Goal: Task Accomplishment & Management: Manage account settings

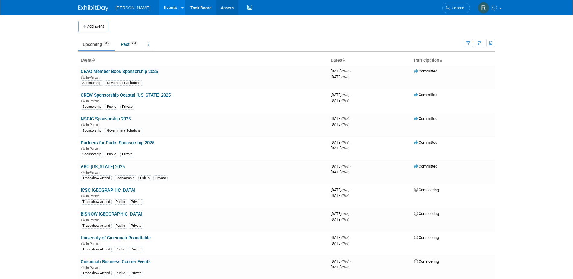
click at [216, 7] on link "Assets" at bounding box center [227, 7] width 22 height 15
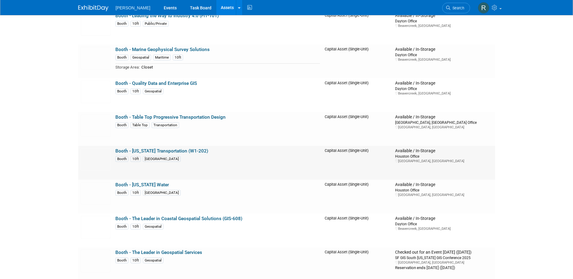
scroll to position [2478, 0]
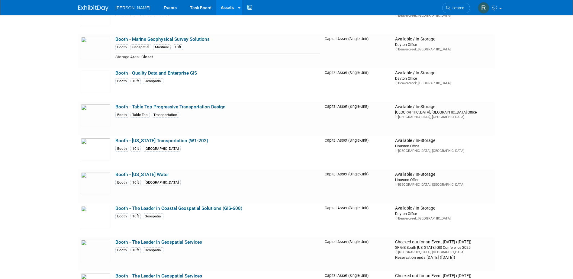
click at [455, 2] on li "Search" at bounding box center [456, 7] width 28 height 15
click at [450, 8] on icon at bounding box center [448, 8] width 4 height 4
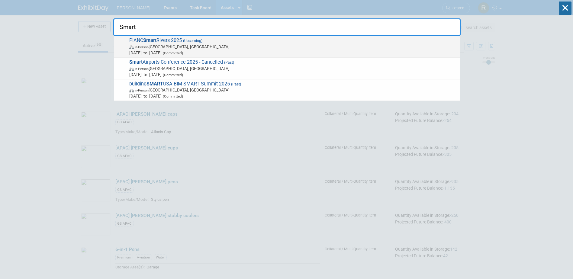
type input "Smart"
click at [179, 49] on span "In-Person Memphis, TN" at bounding box center [293, 47] width 328 height 6
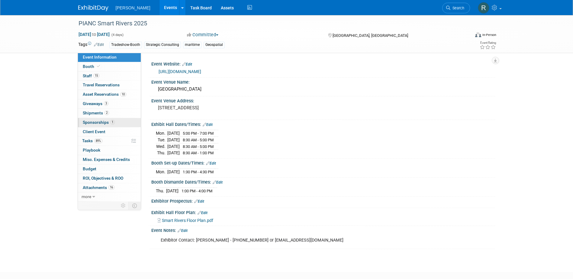
click at [101, 124] on span "Sponsorships 1" at bounding box center [99, 122] width 32 height 5
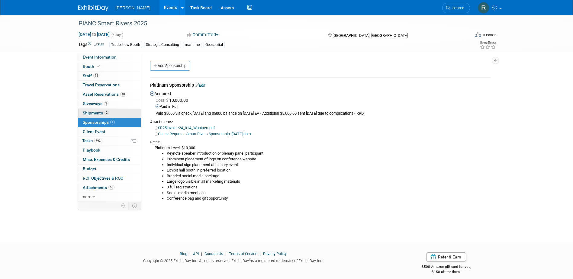
click at [99, 114] on span "Shipments 2" at bounding box center [96, 113] width 26 height 5
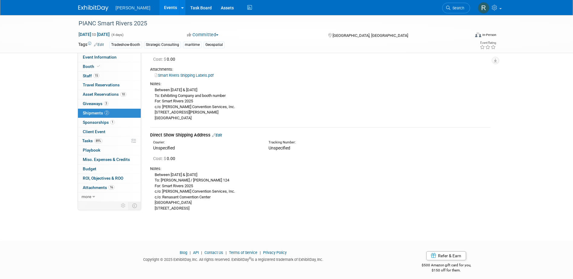
scroll to position [54, 0]
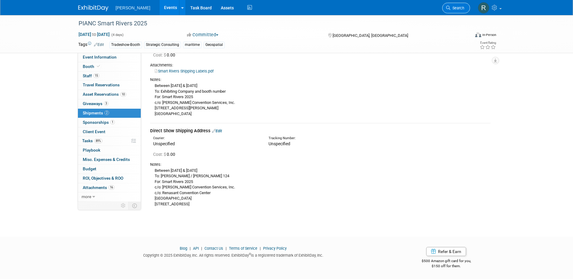
click at [448, 7] on icon at bounding box center [448, 8] width 4 height 4
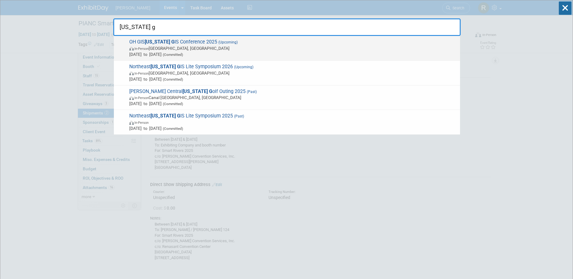
type input "ohio g"
click at [281, 51] on span "Sep 14, 2025 to Sep 16, 2025 (Committed)" at bounding box center [293, 54] width 328 height 6
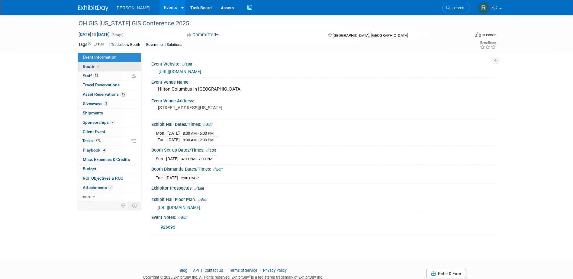
click at [90, 67] on span "Booth" at bounding box center [92, 66] width 18 height 5
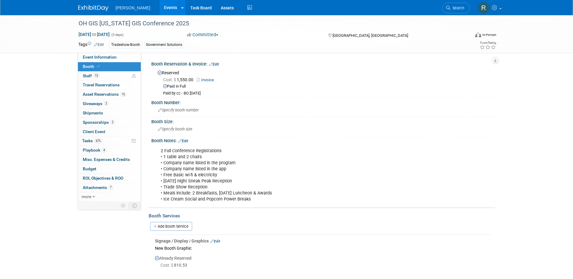
drag, startPoint x: 447, startPoint y: 7, endPoint x: 434, endPoint y: 9, distance: 12.8
click at [447, 7] on icon at bounding box center [448, 8] width 4 height 4
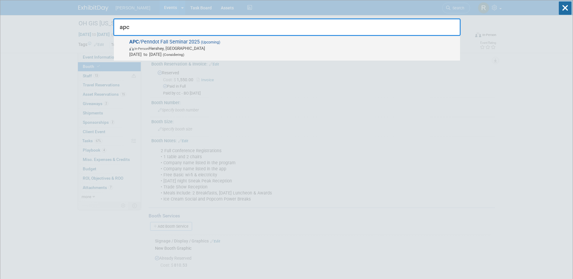
type input "apc"
click at [200, 57] on span "Nov 19, 2025 to Nov 21, 2025 (Considering)" at bounding box center [293, 54] width 328 height 6
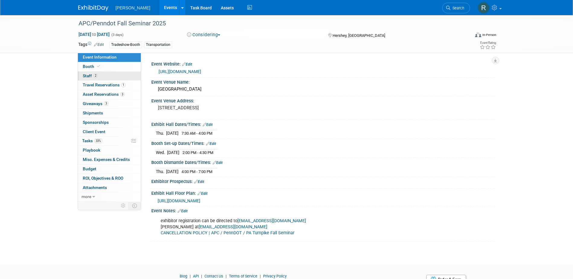
click at [94, 79] on link "2 Staff 2" at bounding box center [109, 76] width 63 height 9
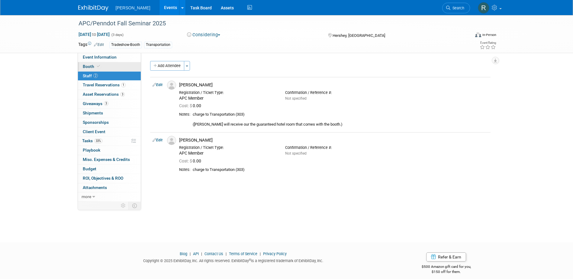
click at [102, 64] on link "Booth" at bounding box center [109, 66] width 63 height 9
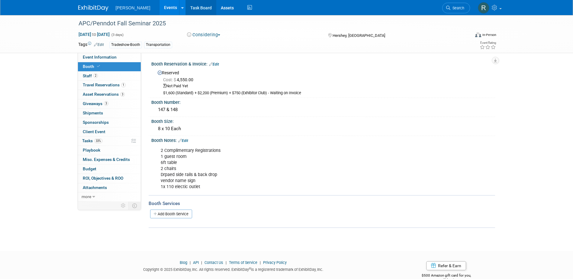
click at [189, 7] on link "Task Board" at bounding box center [201, 7] width 31 height 15
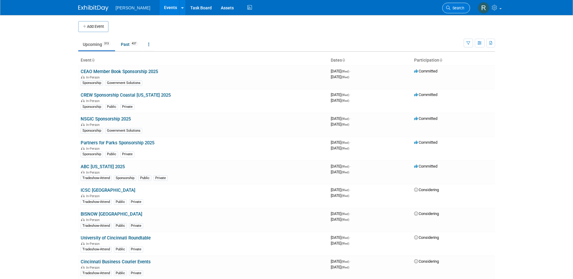
click at [452, 7] on span "Search" at bounding box center [458, 8] width 14 height 5
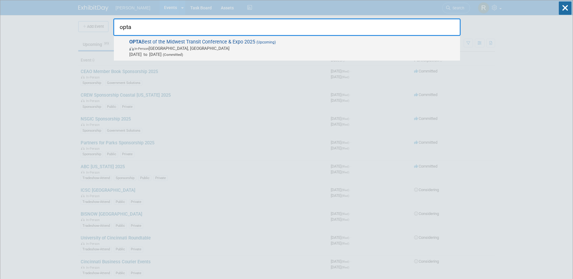
type input "opta"
click at [224, 46] on span "In-Person [GEOGRAPHIC_DATA], [GEOGRAPHIC_DATA]" at bounding box center [293, 48] width 328 height 6
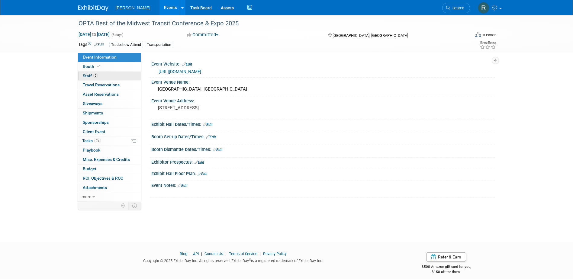
click at [119, 76] on link "2 Staff 2" at bounding box center [109, 76] width 63 height 9
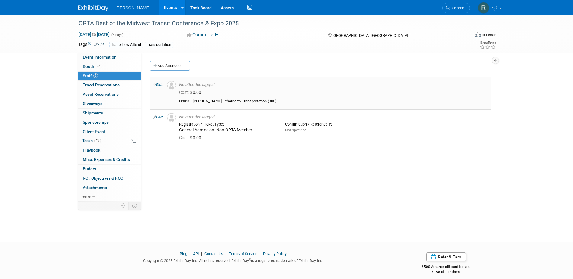
click at [161, 85] on link "Edit" at bounding box center [158, 85] width 10 height 4
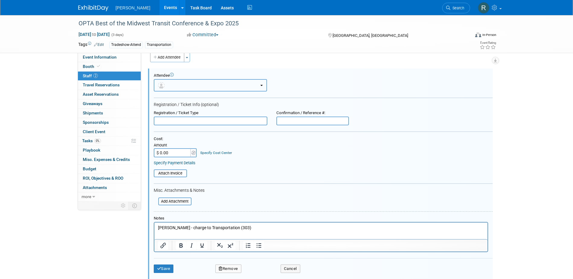
click at [196, 85] on button "button" at bounding box center [210, 85] width 113 height 12
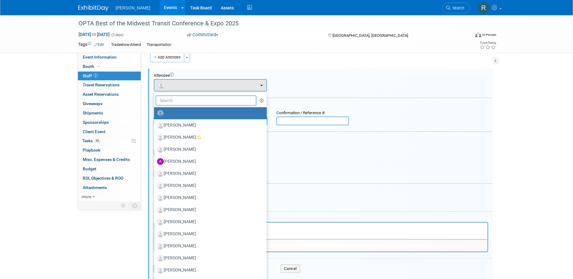
click at [196, 100] on input "text" at bounding box center [206, 100] width 101 height 10
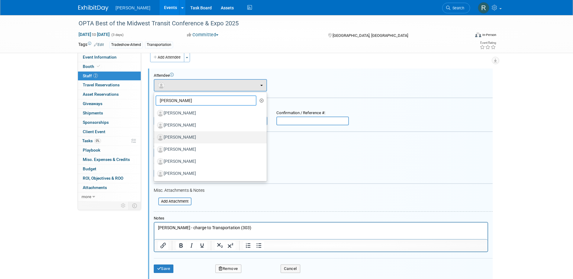
type input "Jeff"
click at [183, 138] on label "[PERSON_NAME]" at bounding box center [209, 138] width 104 height 10
click at [155, 138] on input "[PERSON_NAME]" at bounding box center [153, 137] width 4 height 4
select select "a2539228-4417-4e99-b03a-9455e53f1616"
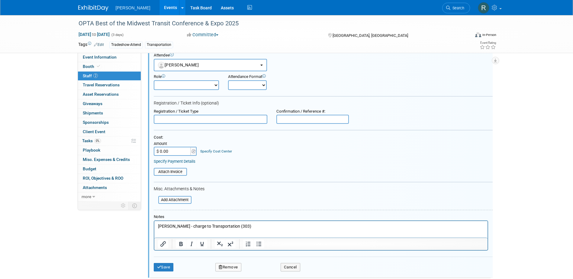
scroll to position [39, 0]
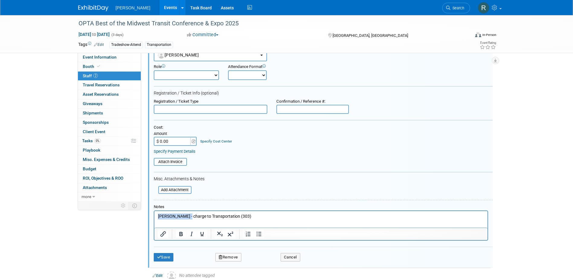
drag, startPoint x: 184, startPoint y: 216, endPoint x: 147, endPoint y: 216, distance: 36.9
click at [154, 216] on html "Jeff Wallace - charge to Transportation (303)" at bounding box center [320, 215] width 333 height 8
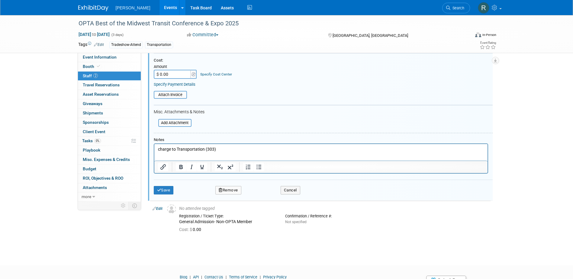
scroll to position [129, 0]
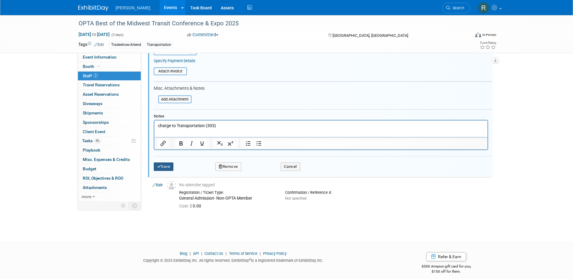
click at [163, 167] on button "Save" at bounding box center [164, 167] width 20 height 8
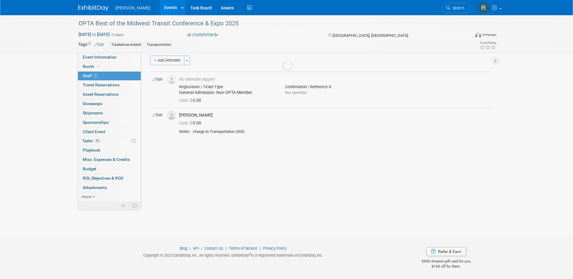
scroll to position [5, 0]
click at [120, 60] on link "Event Information" at bounding box center [109, 57] width 63 height 9
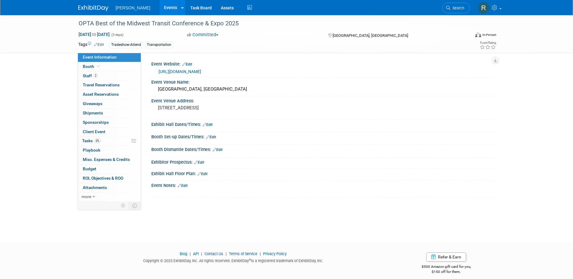
click at [179, 71] on link "https://www.ohioneedstransit.org/2025-transit-conference-and-expo" at bounding box center [180, 71] width 43 height 5
click at [243, 25] on div "OPTA Best of the Midwest Transit Conference & Expo 2025" at bounding box center [268, 23] width 385 height 11
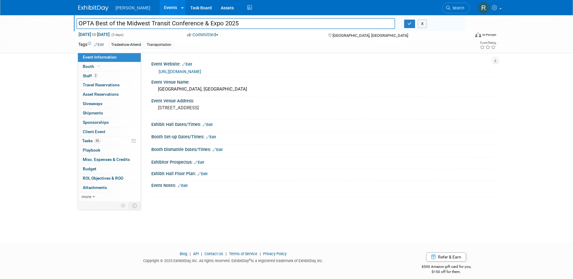
drag, startPoint x: 243, startPoint y: 25, endPoint x: 67, endPoint y: 25, distance: 175.9
click at [67, 25] on div "OPTA Best of the Midwest Transit Conference & Expo 2025 OPTA Best of the Midwes…" at bounding box center [286, 34] width 573 height 38
drag, startPoint x: 95, startPoint y: 76, endPoint x: 108, endPoint y: 79, distance: 12.8
click at [95, 76] on span "2" at bounding box center [95, 75] width 5 height 5
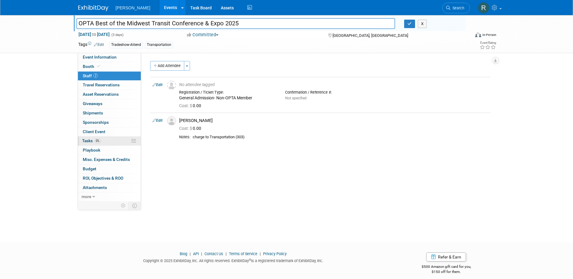
drag, startPoint x: 97, startPoint y: 145, endPoint x: 103, endPoint y: 140, distance: 7.6
click at [97, 145] on link "0% Tasks 0%" at bounding box center [109, 141] width 63 height 9
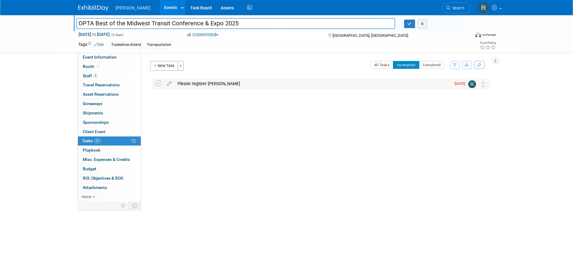
click at [194, 83] on div "Please register Jeff Wallce" at bounding box center [313, 84] width 277 height 10
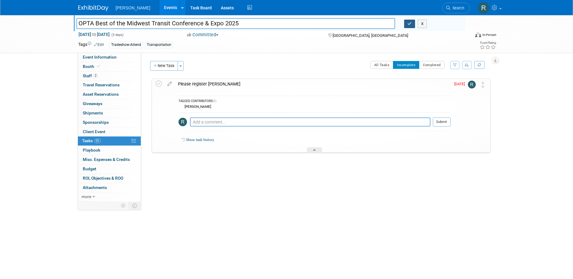
click at [410, 24] on icon "button" at bounding box center [410, 24] width 4 height 4
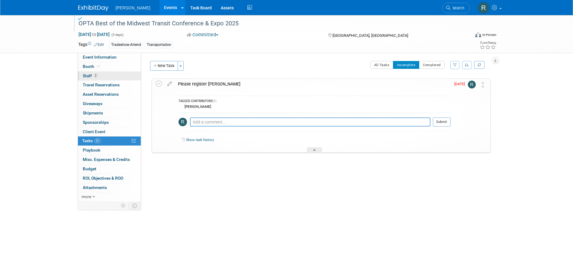
click at [84, 75] on span "Staff 2" at bounding box center [90, 75] width 15 height 5
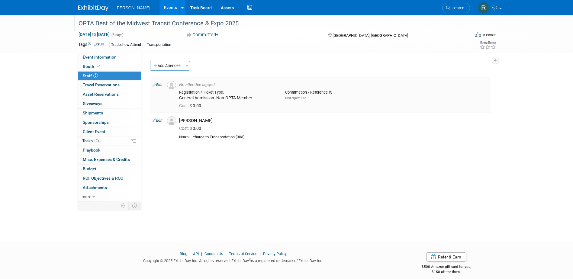
click at [160, 84] on link "Edit" at bounding box center [158, 85] width 10 height 4
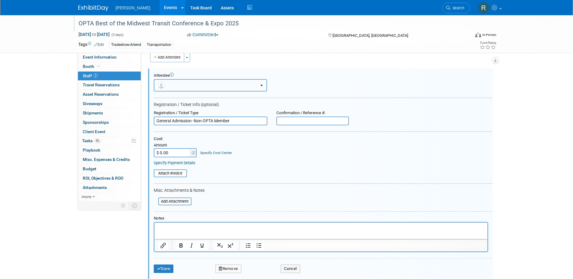
click at [173, 85] on button "button" at bounding box center [210, 85] width 113 height 12
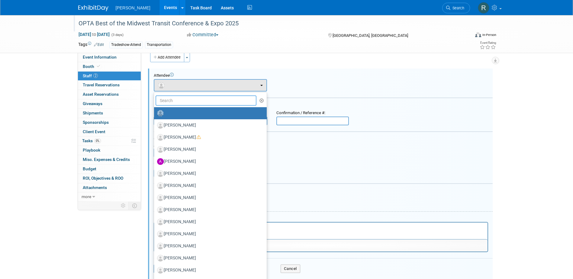
click at [180, 102] on input "text" at bounding box center [206, 100] width 101 height 10
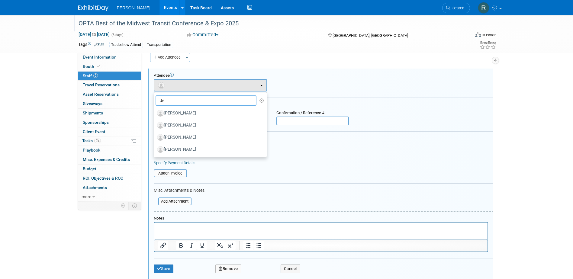
type input "J"
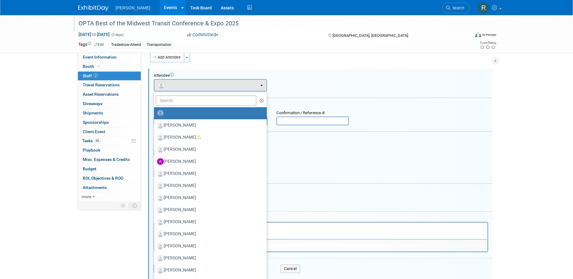
click at [284, 89] on div "Attendee <img src="https://www.exhibitday.com/Images/Unassigned-User-Icon.png" …" at bounding box center [323, 82] width 339 height 18
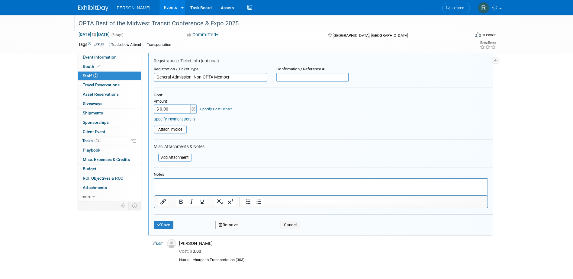
scroll to position [39, 0]
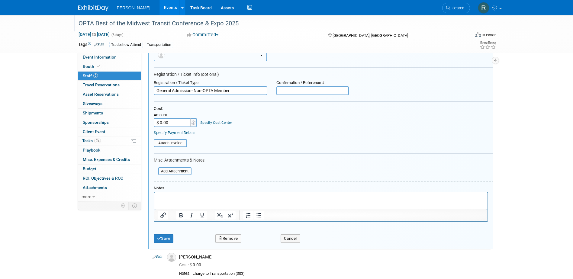
click at [188, 56] on button "button" at bounding box center [210, 55] width 113 height 12
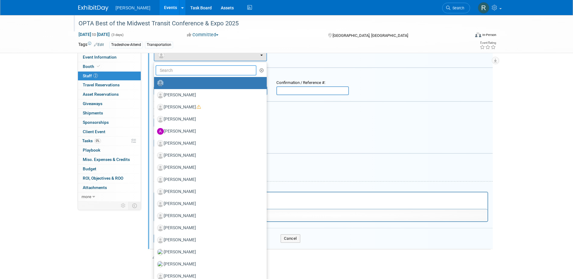
click at [185, 72] on input "text" at bounding box center [206, 70] width 101 height 10
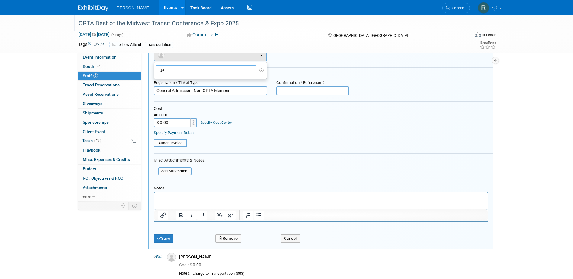
type input "J"
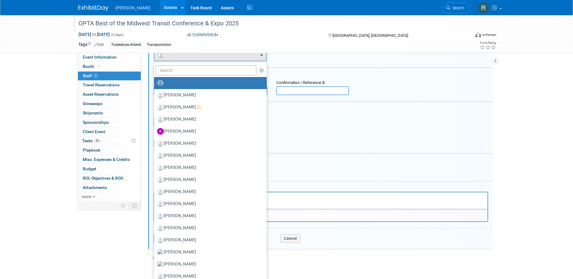
click at [280, 112] on div "Cost: Amount $ 0.00 Specify Cost Center Cost Center -- Not Specified -- Advisor…" at bounding box center [323, 116] width 339 height 21
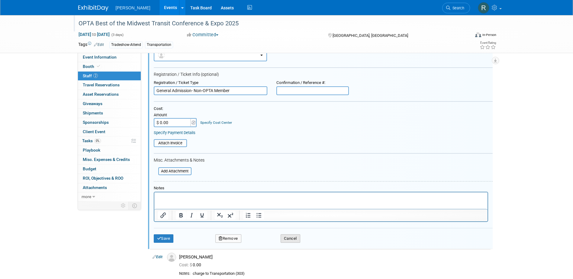
click at [295, 241] on button "Cancel" at bounding box center [291, 239] width 20 height 8
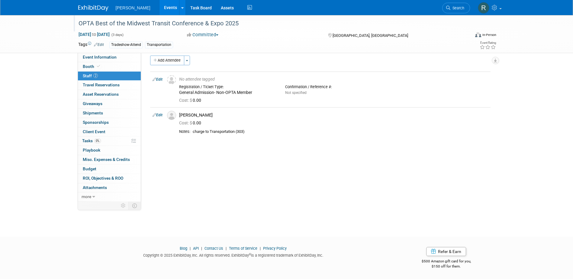
scroll to position [5, 0]
click at [162, 115] on link "Edit" at bounding box center [158, 115] width 10 height 4
select select "a2539228-4417-4e99-b03a-9455e53f1616"
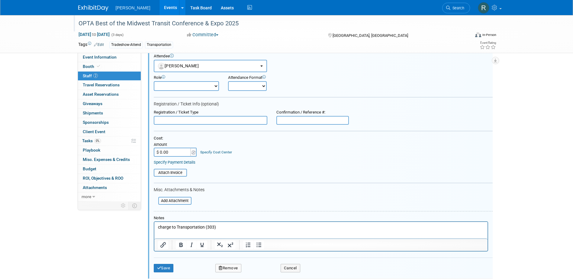
scroll to position [74, 0]
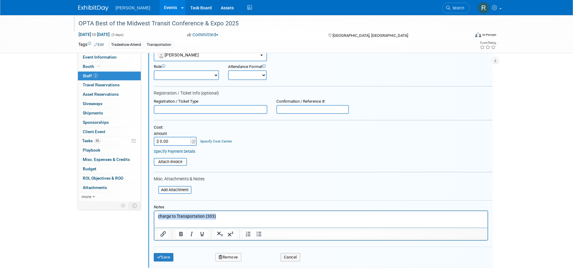
drag, startPoint x: 217, startPoint y: 216, endPoint x: 139, endPoint y: 213, distance: 78.0
click at [154, 213] on html "charge to Transportation (303)" at bounding box center [320, 215] width 333 height 8
paste body "Rich Text Area. Press ALT-0 for help."
click at [193, 110] on input "text" at bounding box center [211, 109] width 114 height 9
type input "Non-OPTA Member"
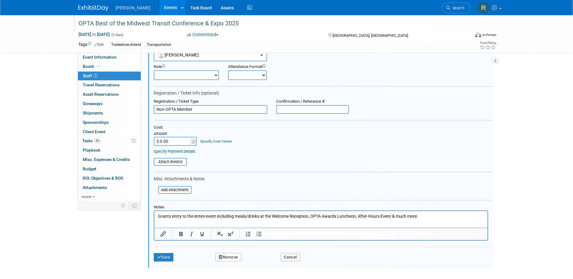
click at [171, 142] on input "$ 0.00" at bounding box center [173, 141] width 38 height 9
type input "$ 375.00"
click at [208, 141] on link "Specify Cost Center" at bounding box center [216, 141] width 32 height 4
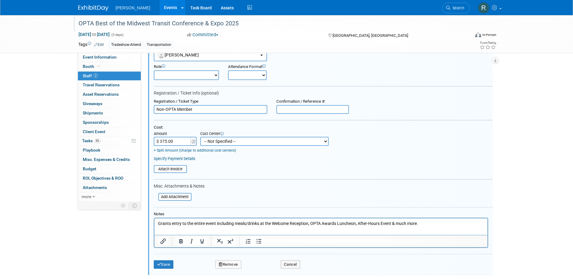
click at [209, 141] on select "-- Not Specified -- Advisory Services - Expenses_1001.502 Aerial Acquisition - …" at bounding box center [264, 141] width 128 height 9
select select "18966238"
click at [200, 137] on select "-- Not Specified -- Advisory Services - Expenses_1001.502 Aerial Acquisition - …" at bounding box center [264, 141] width 128 height 9
click at [180, 160] on link "Specify Payment Details" at bounding box center [175, 159] width 42 height 5
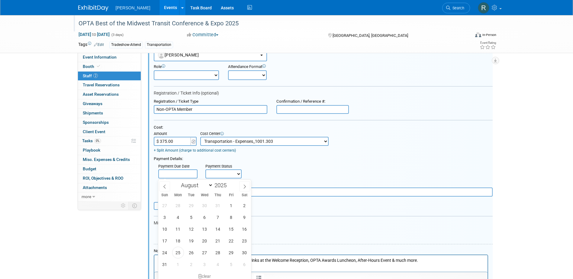
click at [181, 174] on input "text" at bounding box center [177, 174] width 39 height 9
drag, startPoint x: 178, startPoint y: 251, endPoint x: 196, endPoint y: 200, distance: 54.2
click at [178, 251] on span "25" at bounding box center [178, 253] width 12 height 12
type input "Aug 25, 2025"
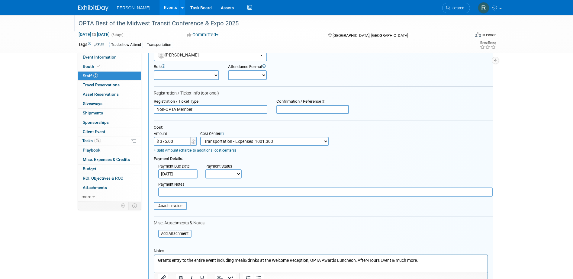
drag, startPoint x: 215, startPoint y: 175, endPoint x: 217, endPoint y: 180, distance: 5.0
click at [216, 175] on select "Not Paid Yet Partially Paid Paid in Full" at bounding box center [223, 174] width 36 height 9
select select "1"
click at [205, 170] on select "Not Paid Yet Partially Paid Paid in Full" at bounding box center [223, 174] width 36 height 9
click at [214, 196] on input "text" at bounding box center [325, 192] width 335 height 9
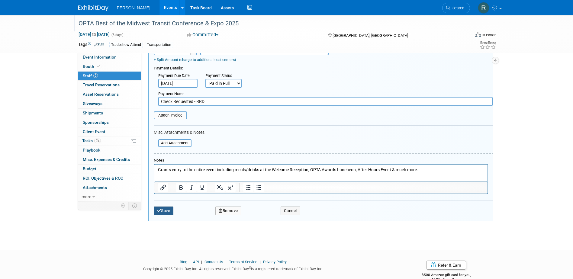
type input "Check Requested - RRD"
click at [165, 209] on button "Save" at bounding box center [164, 211] width 20 height 8
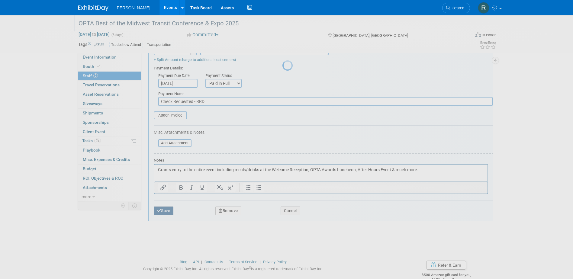
scroll to position [5, 0]
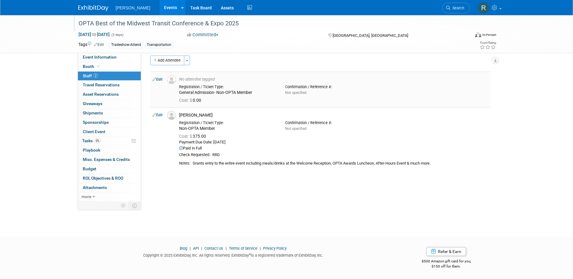
click at [162, 79] on link "Edit" at bounding box center [158, 79] width 10 height 4
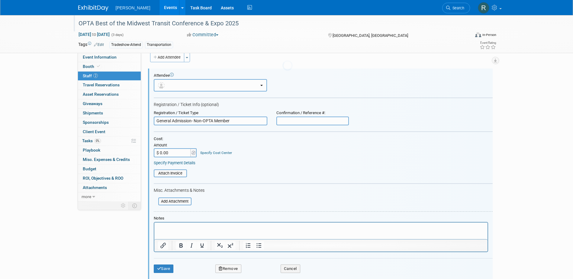
scroll to position [0, 0]
click at [228, 268] on button "Remove" at bounding box center [228, 269] width 26 height 8
click at [262, 270] on link "Yes" at bounding box center [262, 271] width 18 height 10
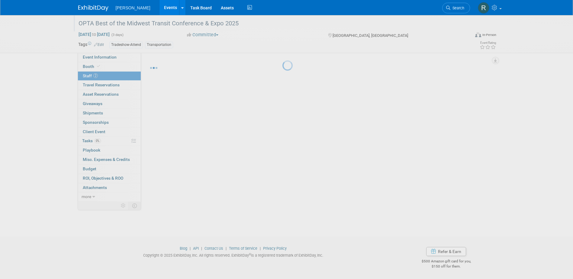
scroll to position [5, 0]
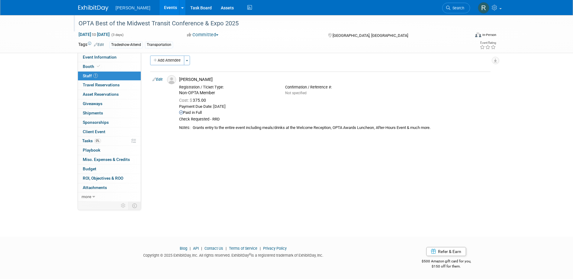
click at [159, 79] on link "Edit" at bounding box center [158, 79] width 10 height 4
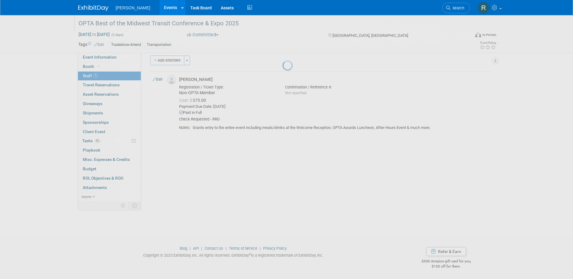
select select "a2539228-4417-4e99-b03a-9455e53f1616"
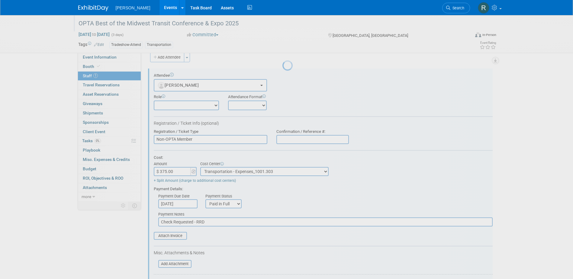
scroll to position [0, 0]
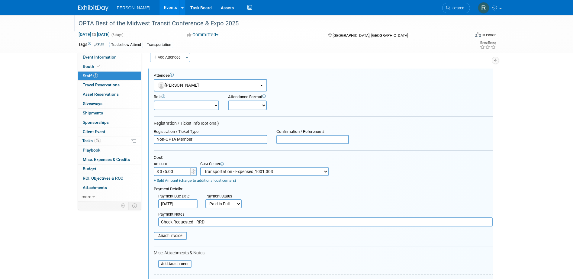
click at [218, 208] on select "Not Paid Yet Partially Paid Paid in Full" at bounding box center [223, 203] width 36 height 9
select select "3"
click at [205, 200] on select "Not Paid Yet Partially Paid Paid in Full" at bounding box center [223, 203] width 36 height 9
drag, startPoint x: 211, startPoint y: 222, endPoint x: 144, endPoint y: 222, distance: 67.4
click at [144, 222] on div "Event Information Event Info Booth Booth 1 Staff 1 Staff 0 Travel Reservations …" at bounding box center [287, 178] width 426 height 342
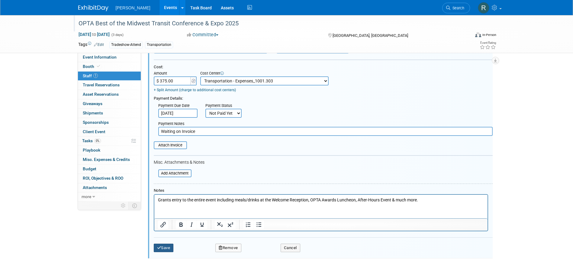
type input "Waiting on Invoice"
click at [159, 247] on icon "submit" at bounding box center [159, 248] width 4 height 4
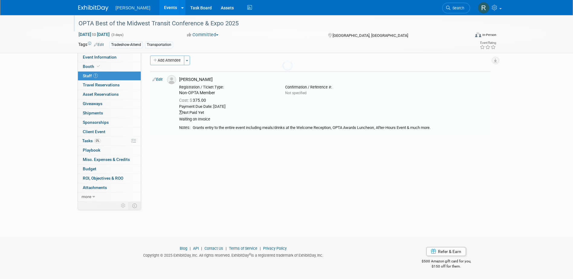
scroll to position [5, 0]
click at [457, 4] on link "Search" at bounding box center [456, 8] width 28 height 11
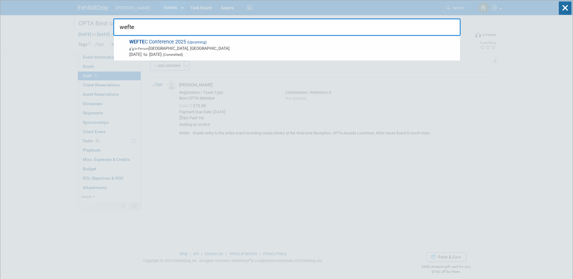
type input "weftec"
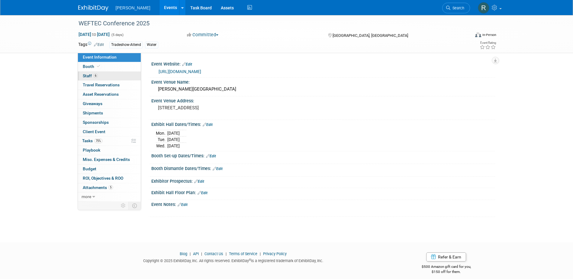
click at [115, 77] on link "6 Staff 6" at bounding box center [109, 76] width 63 height 9
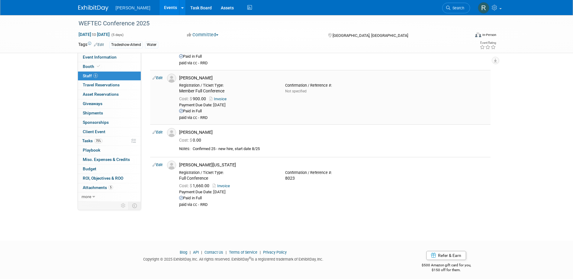
scroll to position [175, 0]
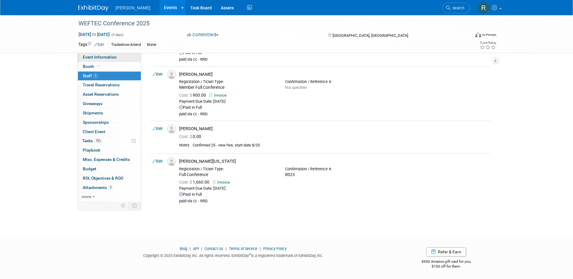
click at [121, 56] on link "Event Information" at bounding box center [109, 57] width 63 height 9
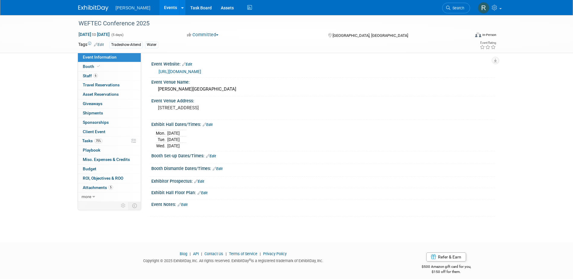
click at [190, 71] on link "[URL][DOMAIN_NAME]" at bounding box center [180, 71] width 43 height 5
click at [95, 76] on span "6" at bounding box center [95, 75] width 5 height 5
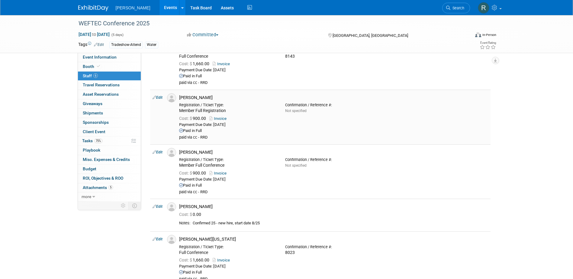
scroll to position [175, 0]
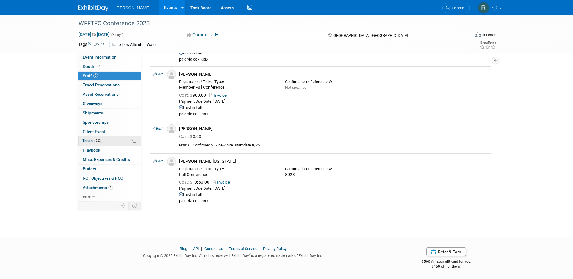
click at [82, 142] on link "75% Tasks 75%" at bounding box center [109, 141] width 63 height 9
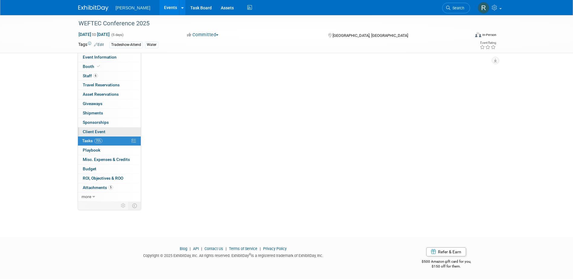
scroll to position [0, 0]
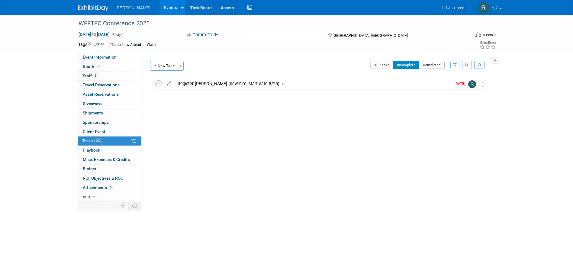
click at [425, 65] on button "Completed" at bounding box center [432, 65] width 26 height 8
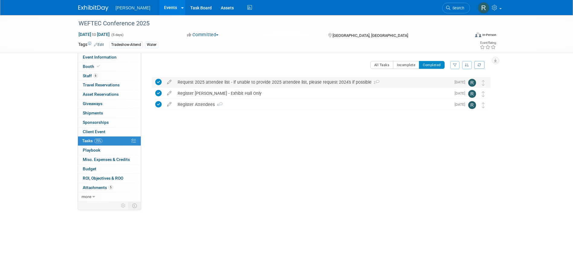
click at [206, 83] on div "Request 2025 attendee list - if unable to provide 2025 attendee list, please re…" at bounding box center [313, 82] width 277 height 10
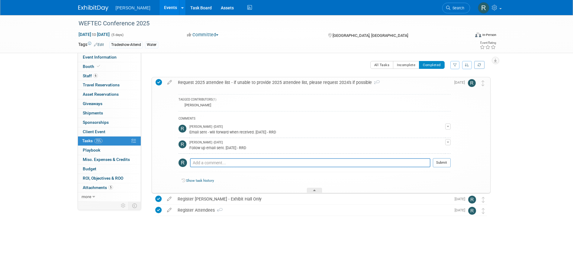
drag, startPoint x: 216, startPoint y: 84, endPoint x: 215, endPoint y: 105, distance: 20.6
click at [216, 84] on div "Request 2025 attendee list - if unable to provide 2025 attendee list, please re…" at bounding box center [313, 82] width 276 height 10
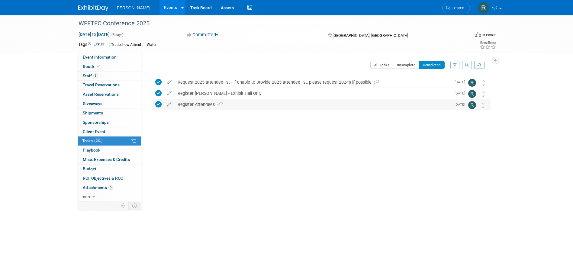
click at [204, 105] on div "Register Attendees 4" at bounding box center [313, 104] width 277 height 10
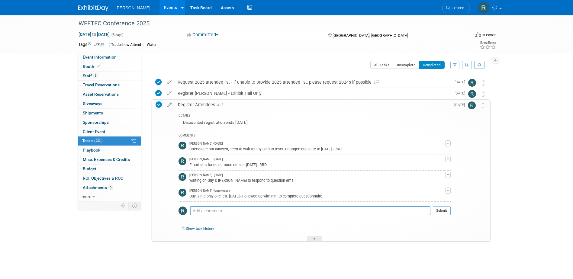
click at [198, 102] on div "Register Attendees 4" at bounding box center [313, 105] width 276 height 10
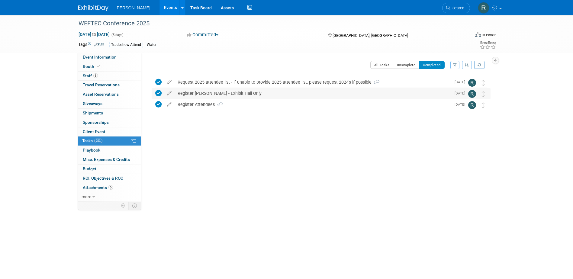
click at [201, 92] on div "Register Carla Muscarella - Exhibit Hall Only" at bounding box center [313, 93] width 277 height 10
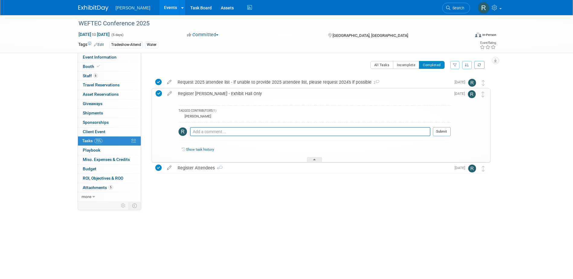
click at [201, 92] on div "Register Carla Muscarella - Exhibit Hall Only" at bounding box center [313, 94] width 276 height 10
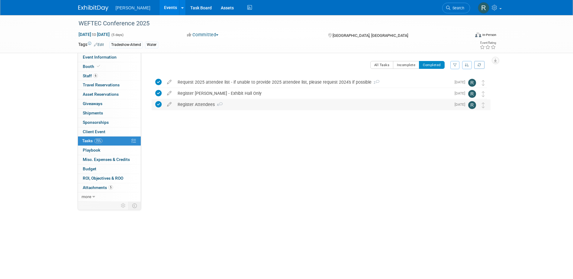
click at [202, 103] on div "Register Attendees 4" at bounding box center [313, 104] width 277 height 10
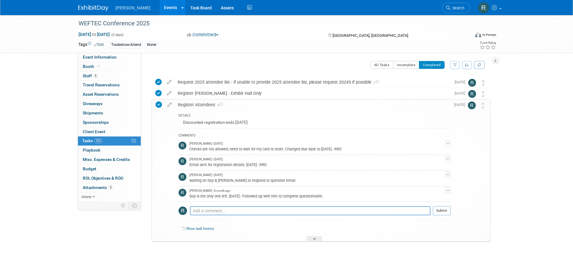
click at [189, 106] on div "Register Attendees 4" at bounding box center [313, 105] width 276 height 10
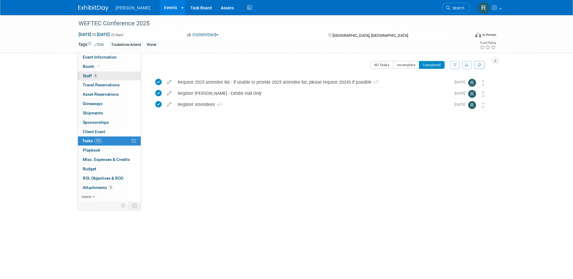
click at [100, 75] on link "6 Staff 6" at bounding box center [109, 76] width 63 height 9
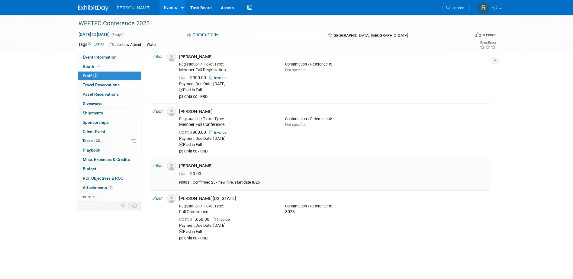
scroll to position [151, 0]
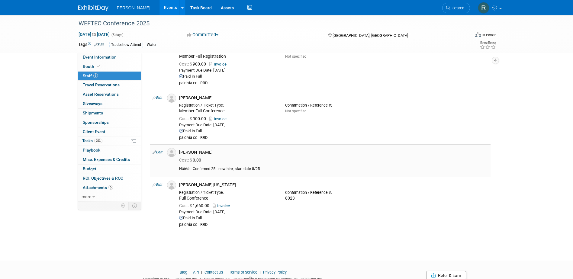
click at [161, 152] on link "Edit" at bounding box center [158, 152] width 10 height 4
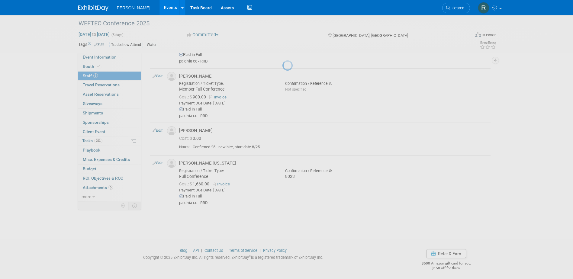
select select "06c21182-9643-4dd4-9ded-763dbf013a48"
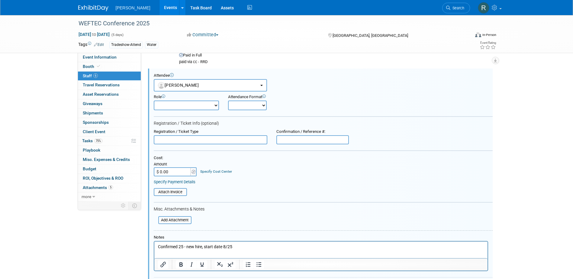
scroll to position [0, 0]
click at [308, 141] on input "text" at bounding box center [313, 139] width 73 height 9
click at [181, 142] on input "text" at bounding box center [211, 139] width 114 height 9
type input "Full Conference"
type input "20222"
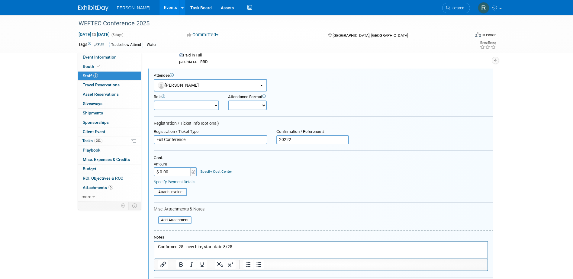
click at [167, 172] on input "$ 0.00" at bounding box center [173, 171] width 38 height 9
type input "$ 1,795.00"
click at [219, 168] on div "Specify Cost Center" at bounding box center [216, 169] width 32 height 11
click at [219, 171] on link "Specify Cost Center" at bounding box center [216, 172] width 32 height 4
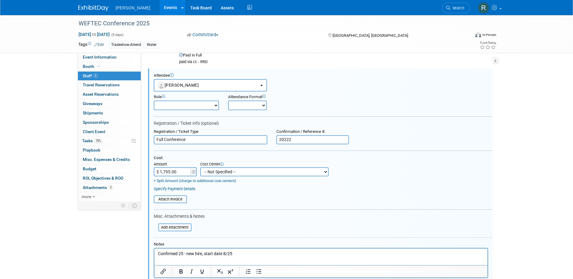
drag, startPoint x: 231, startPoint y: 173, endPoint x: 234, endPoint y: 170, distance: 3.9
click at [231, 173] on select "-- Not Specified -- Advisory Services - Expenses_1001.502 Aerial Acquisition - …" at bounding box center [264, 171] width 128 height 9
select select "18966237"
click at [200, 167] on select "-- Not Specified -- Advisory Services - Expenses_1001.502 Aerial Acquisition - …" at bounding box center [264, 171] width 128 height 9
click at [190, 190] on link "Specify Payment Details" at bounding box center [175, 189] width 42 height 5
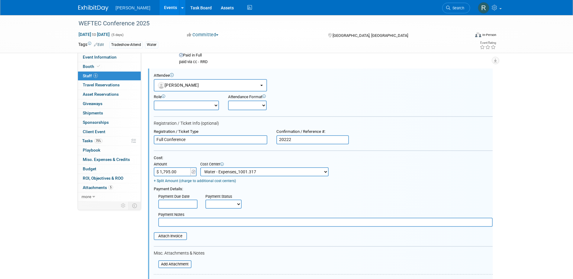
click at [184, 203] on input "text" at bounding box center [177, 204] width 39 height 9
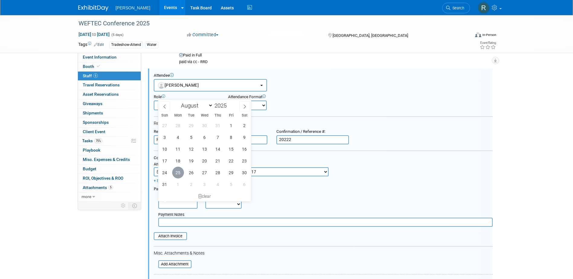
click at [181, 173] on span "25" at bounding box center [178, 173] width 12 height 12
type input "Aug 25, 2025"
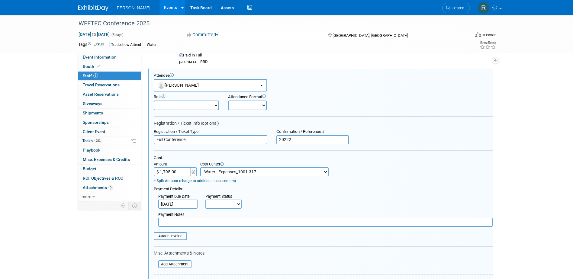
click at [222, 203] on select "Not Paid Yet Partially Paid Paid in Full" at bounding box center [223, 204] width 36 height 9
select select "1"
click at [205, 200] on select "Not Paid Yet Partially Paid Paid in Full" at bounding box center [223, 204] width 36 height 9
click at [228, 224] on input "text" at bounding box center [325, 222] width 335 height 9
type input "paid via cc - RRD"
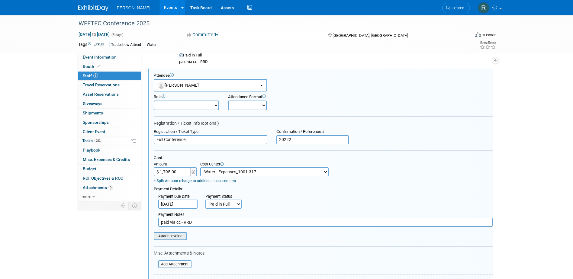
click at [170, 237] on input "file" at bounding box center [151, 236] width 72 height 7
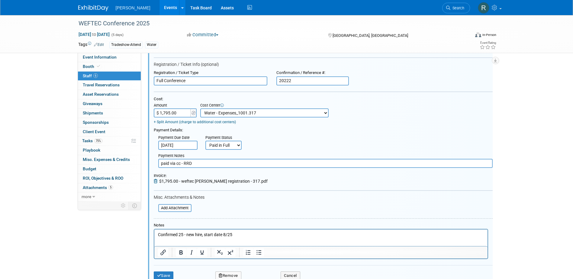
scroll to position [318, 0]
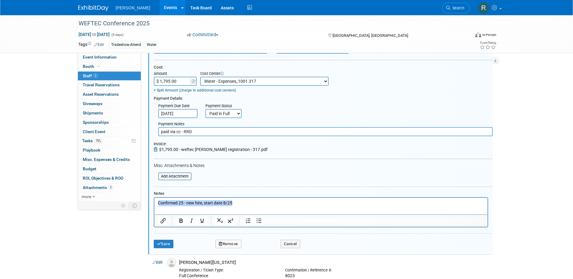
drag, startPoint x: 237, startPoint y: 202, endPoint x: 133, endPoint y: 196, distance: 104.1
click at [154, 198] on html "Confirmed 25 - new hire, start date 8/25" at bounding box center [320, 202] width 333 height 8
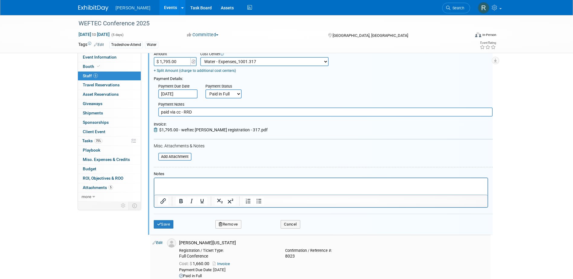
scroll to position [348, 0]
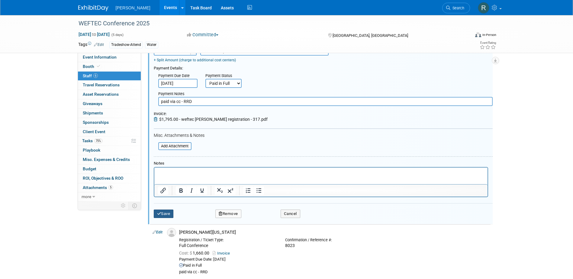
click at [158, 215] on icon "submit" at bounding box center [159, 214] width 4 height 4
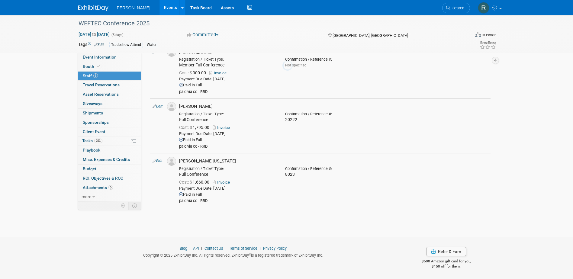
scroll to position [197, 0]
click at [92, 139] on span "Tasks 75%" at bounding box center [92, 140] width 20 height 5
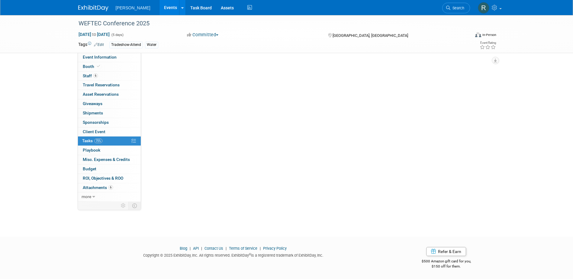
scroll to position [0, 0]
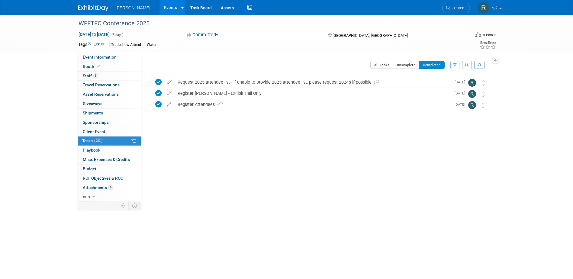
click at [413, 69] on div "All Tasks Incomplete Completed Filter by Assignee -- Select Assignee -- All una…" at bounding box center [333, 67] width 315 height 13
click at [407, 64] on button "Incomplete" at bounding box center [406, 65] width 26 height 8
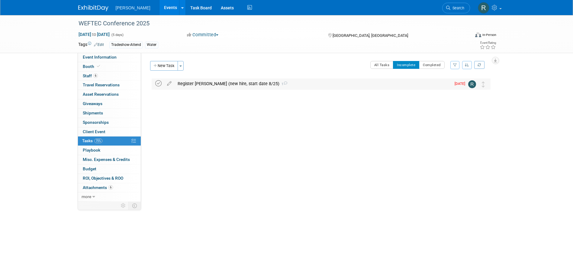
click at [157, 83] on icon at bounding box center [158, 83] width 6 height 6
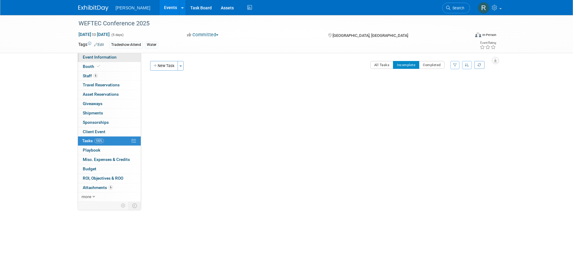
click at [100, 57] on span "Event Information" at bounding box center [100, 57] width 34 height 5
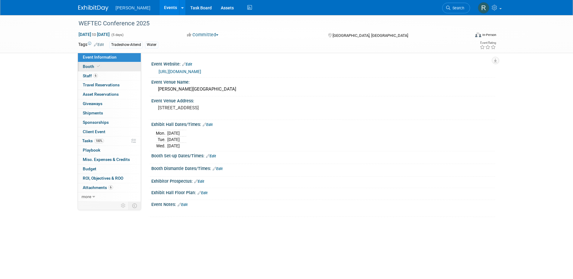
click at [100, 65] on span at bounding box center [98, 66] width 5 height 5
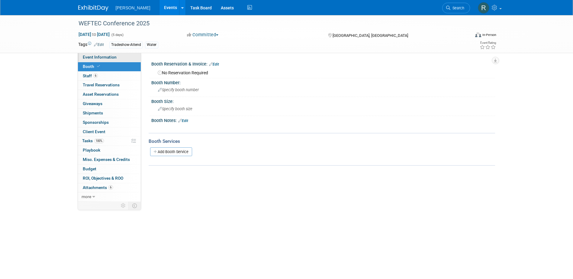
click at [91, 57] on span "Event Information" at bounding box center [100, 57] width 34 height 5
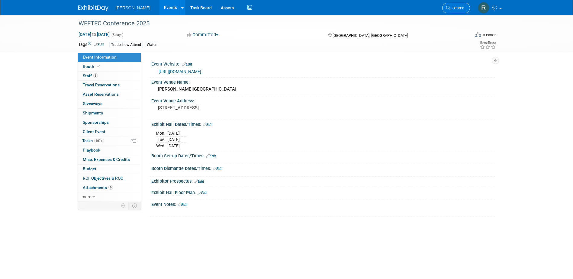
click at [461, 9] on span "Search" at bounding box center [458, 8] width 14 height 5
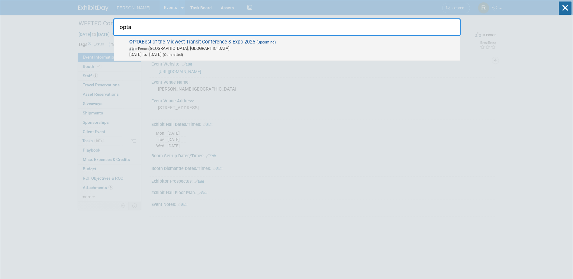
type input "opta"
click at [248, 46] on span "In-Person Columbus, OH" at bounding box center [293, 48] width 328 height 6
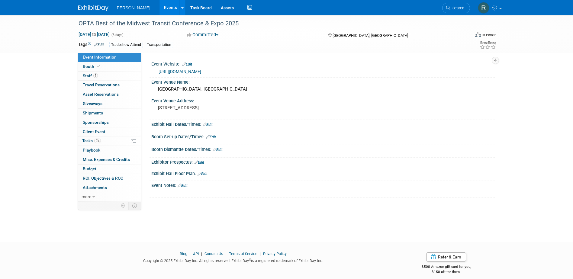
click at [201, 70] on link "https://www.ohioneedstransit.org/2025-transit-conference-and-expo" at bounding box center [180, 71] width 43 height 5
click at [104, 73] on link "1 Staff 1" at bounding box center [109, 76] width 63 height 9
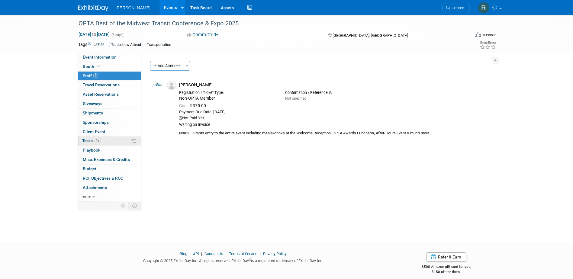
click at [91, 141] on span "Tasks 0%" at bounding box center [91, 140] width 19 height 5
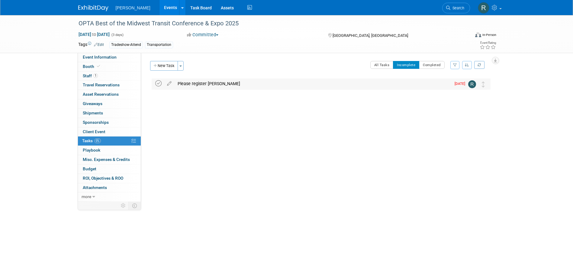
click at [157, 84] on icon at bounding box center [158, 83] width 6 height 6
click at [447, 6] on icon at bounding box center [448, 8] width 4 height 4
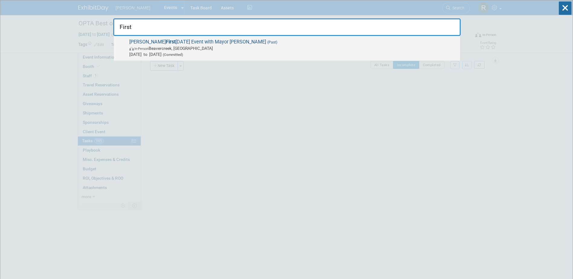
type input "First"
click at [266, 48] on span "In-Person Beavercreek, OH" at bounding box center [293, 48] width 328 height 6
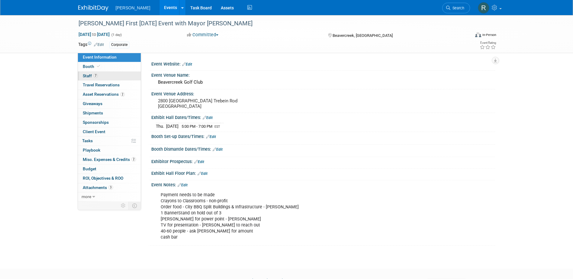
click at [94, 73] on span "Staff 7" at bounding box center [90, 75] width 15 height 5
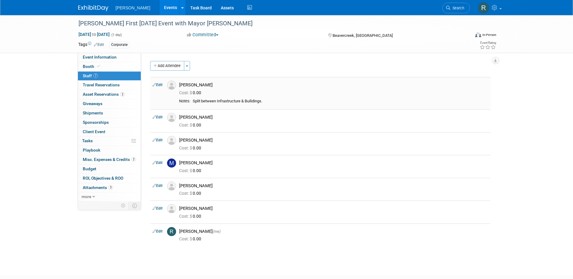
click at [158, 85] on link "Edit" at bounding box center [158, 85] width 10 height 4
select select "22d5258a-9b58-42c6-a6db-366ab772dbdc"
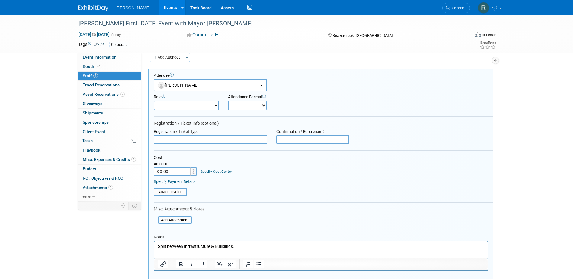
click at [220, 172] on link "Specify Cost Center" at bounding box center [216, 172] width 32 height 4
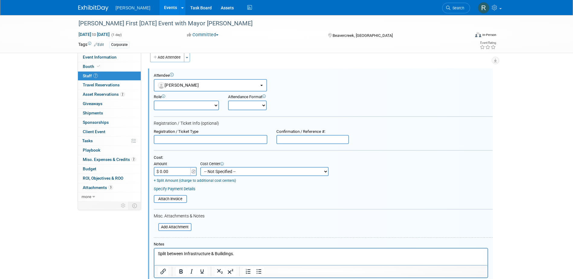
click at [258, 172] on select "-- Not Specified -- Advisory Services - Expenses_1001.502 Aerial Acquisition - …" at bounding box center [264, 171] width 128 height 9
click at [336, 187] on div "Specify Payment Details" at bounding box center [323, 188] width 339 height 5
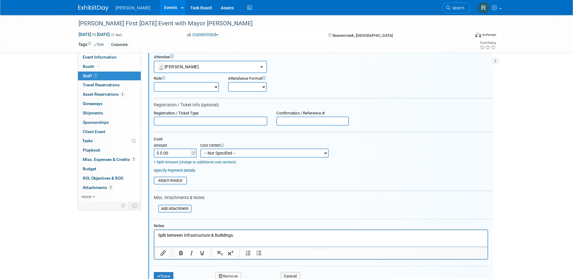
scroll to position [69, 0]
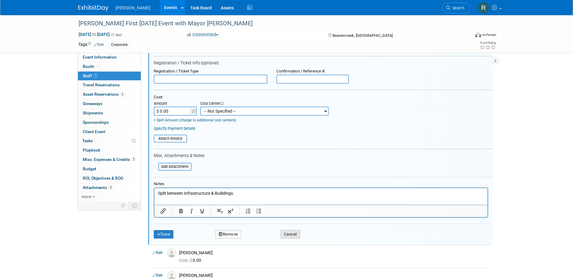
click at [292, 233] on button "Cancel" at bounding box center [291, 234] width 20 height 8
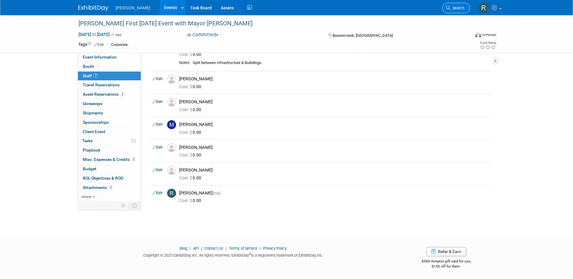
click at [455, 9] on span "Search" at bounding box center [458, 8] width 14 height 5
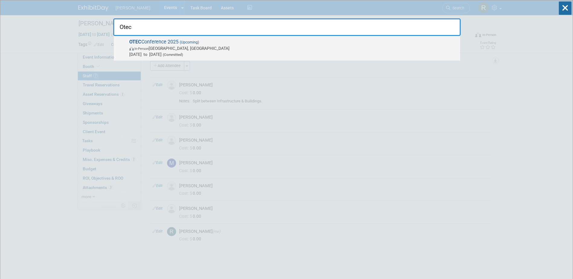
type input "Otec"
click at [276, 40] on span "OTEC Conference 2025 (Upcoming) In-Person Columbus, OH Oct 14, 2025 to Oct 15, …" at bounding box center [293, 48] width 330 height 18
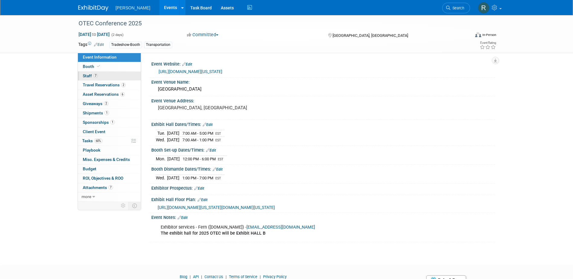
click at [102, 72] on link "7 Staff 7" at bounding box center [109, 76] width 63 height 9
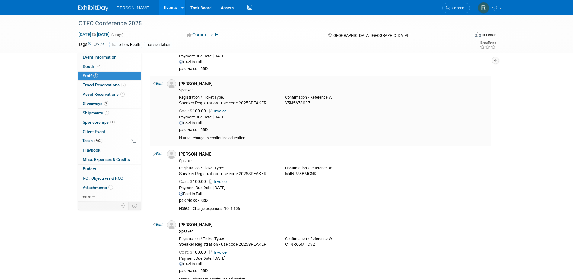
scroll to position [121, 0]
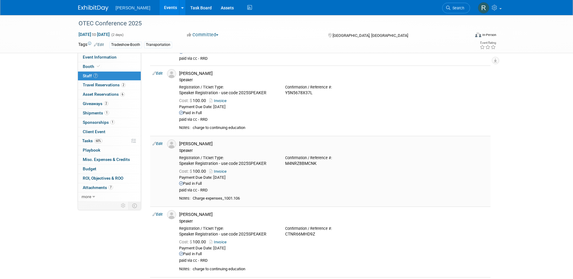
click at [241, 191] on div "paid via cc - RRD" at bounding box center [333, 190] width 309 height 5
click at [158, 144] on link "Edit" at bounding box center [158, 144] width 10 height 4
select select "0af0cf59-3cf7-4174-b959-4434b9acd1b5"
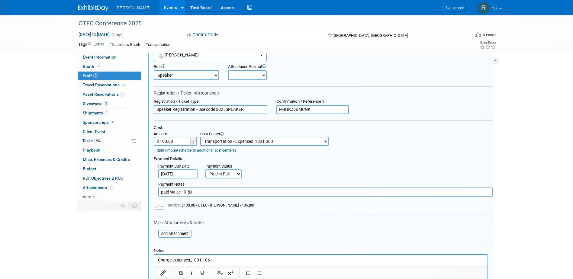
scroll to position [279, 0]
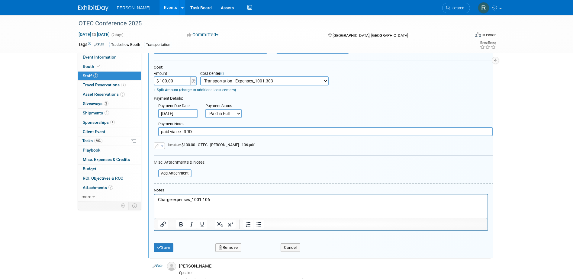
click at [283, 83] on select "-- Not Specified -- Advisory Services - Expenses_1001.502 Aerial Acquisition - …" at bounding box center [264, 80] width 128 height 9
select select "18966265"
click at [200, 77] on select "-- Not Specified -- Advisory Services - Expenses_1001.502 Aerial Acquisition - …" at bounding box center [264, 80] width 128 height 9
click at [163, 246] on button "Save" at bounding box center [164, 248] width 20 height 8
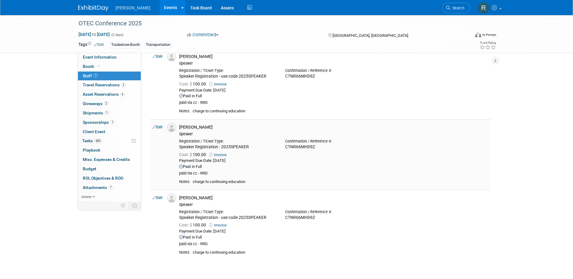
click at [160, 124] on td "Edit" at bounding box center [157, 154] width 15 height 71
click at [160, 126] on link "Edit" at bounding box center [158, 127] width 10 height 4
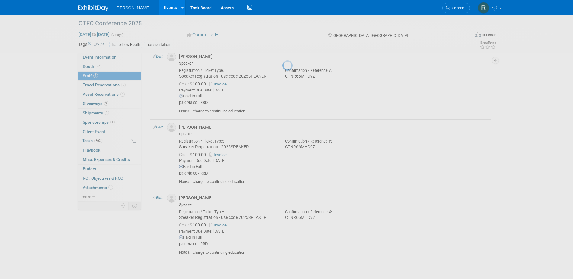
select select "d3b6d16b-2dfc-4198-97e7-f99bade662da"
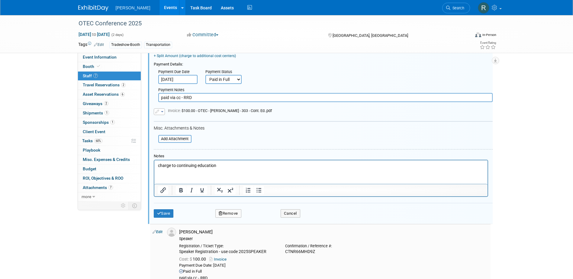
scroll to position [511, 0]
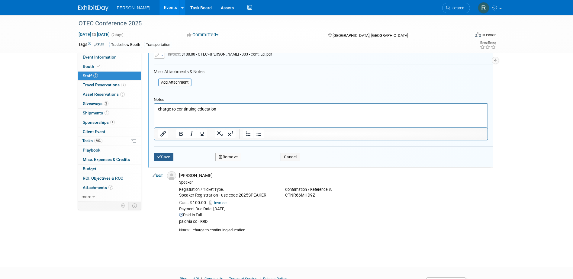
click at [161, 159] on icon "submit" at bounding box center [159, 157] width 4 height 4
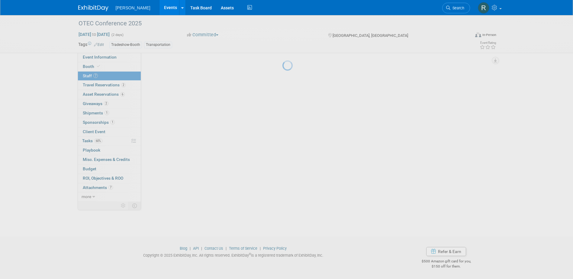
scroll to position [332, 0]
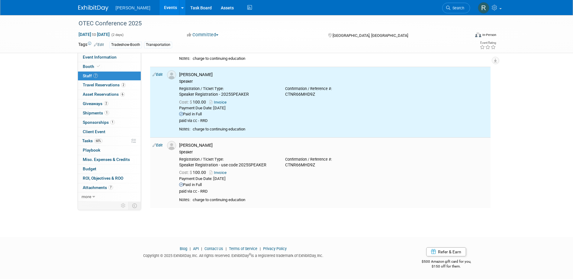
click at [160, 145] on link "Edit" at bounding box center [158, 145] width 10 height 4
select select "a05cfd0f-a0ba-4112-bfa8-f617ef93fab8"
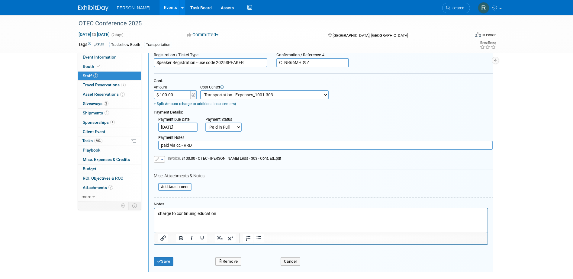
scroll to position [491, 0]
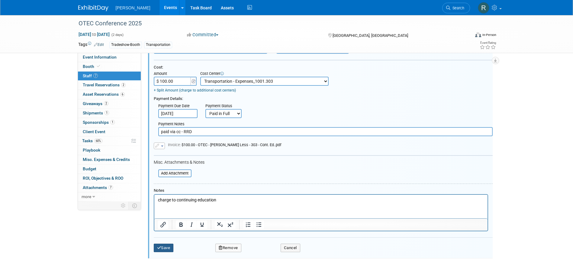
click at [165, 246] on button "Save" at bounding box center [164, 248] width 20 height 8
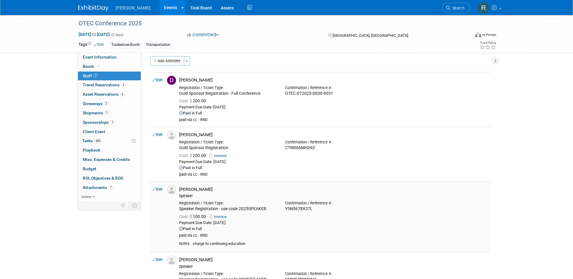
scroll to position [0, 0]
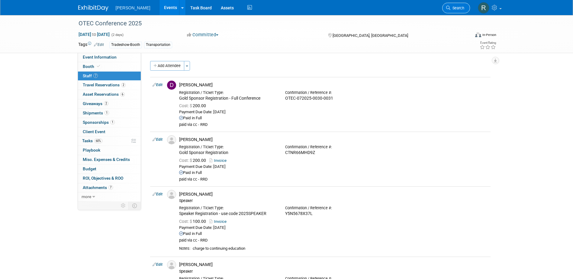
click at [461, 10] on span "Search" at bounding box center [458, 8] width 14 height 5
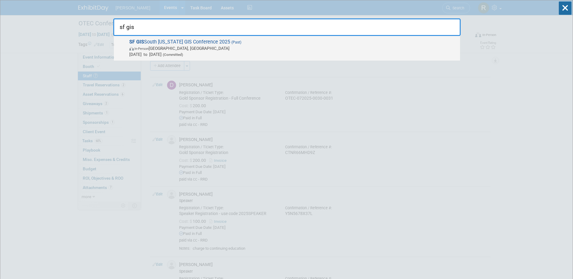
type input "sf gis"
click at [283, 43] on span "SF GIS South [US_STATE] GIS Conference 2025 (Past) In-Person [GEOGRAPHIC_DATA],…" at bounding box center [293, 48] width 330 height 18
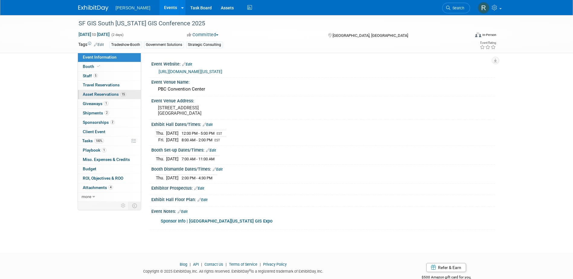
click at [98, 95] on span "Asset Reservations 15" at bounding box center [105, 94] width 44 height 5
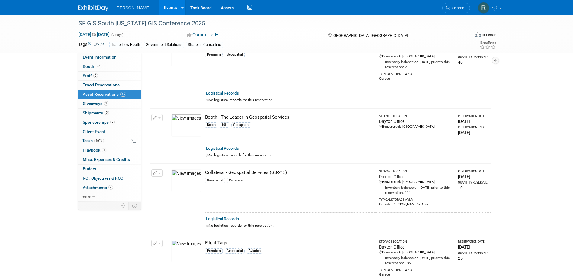
scroll to position [91, 0]
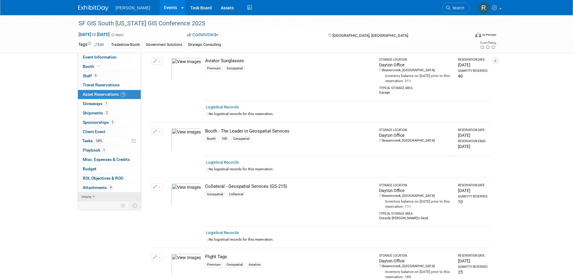
click at [86, 194] on link "more" at bounding box center [109, 197] width 63 height 9
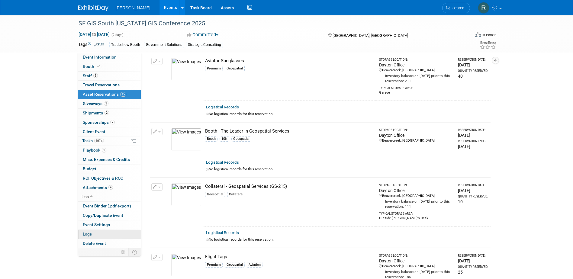
click at [86, 234] on span "Logs" at bounding box center [87, 234] width 9 height 5
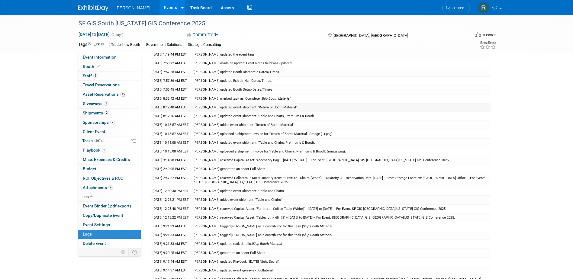
scroll to position [0, 0]
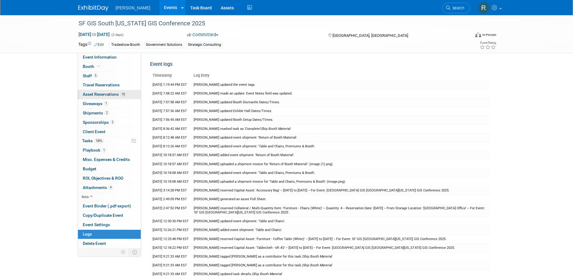
click at [92, 95] on span "Asset Reservations 15" at bounding box center [105, 94] width 44 height 5
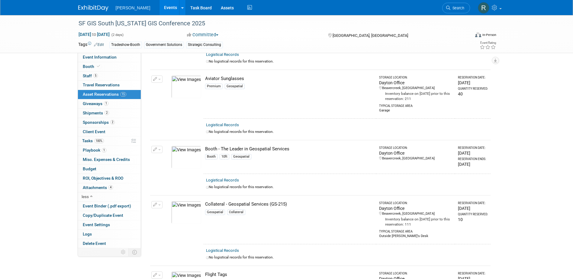
scroll to position [91, 0]
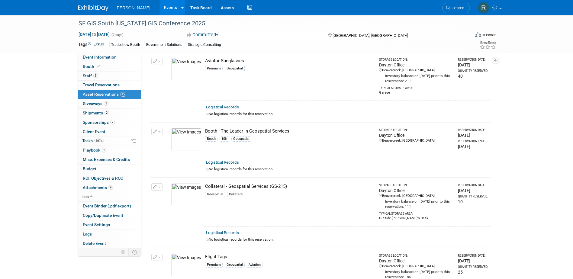
click at [182, 141] on img at bounding box center [186, 139] width 30 height 23
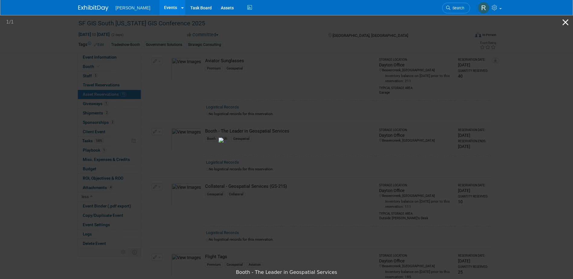
click at [565, 22] on button "Close gallery" at bounding box center [565, 22] width 15 height 14
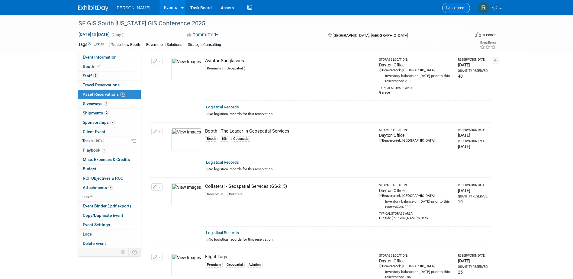
click at [456, 7] on span "Search" at bounding box center [458, 8] width 14 height 5
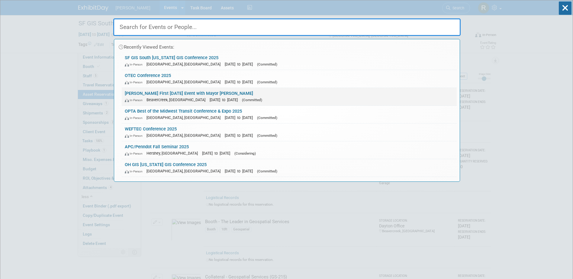
click at [186, 96] on link "[PERSON_NAME] First [DATE] Event with Mayor [PERSON_NAME] In-Person [GEOGRAPHIC…" at bounding box center [289, 97] width 335 height 18
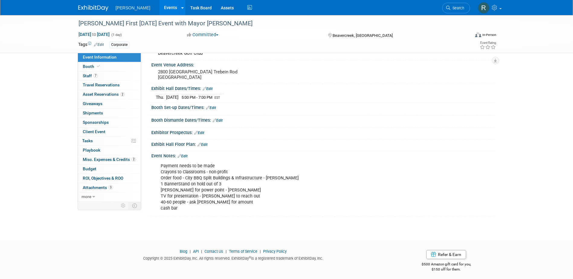
scroll to position [32, 0]
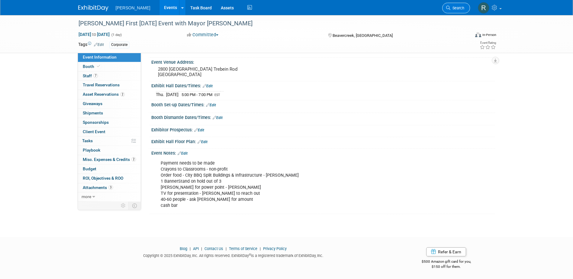
click at [458, 10] on span "Search" at bounding box center [458, 8] width 14 height 5
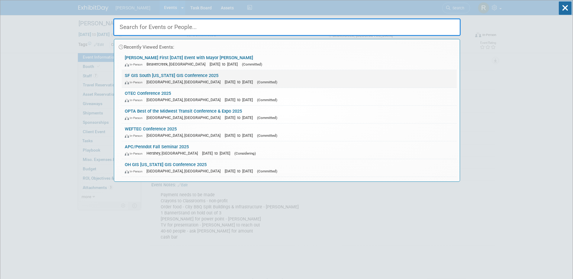
click at [181, 76] on link "SF GIS South Florida GIS Conference 2025 In-Person West Palm Beach, FL Aug 21, …" at bounding box center [289, 79] width 335 height 18
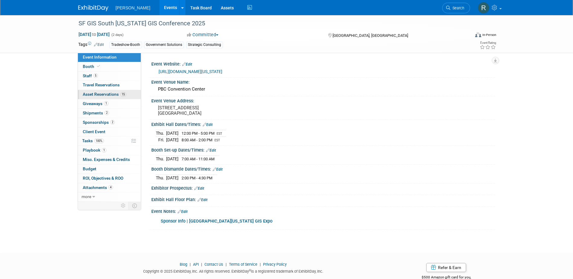
click at [118, 96] on span "Asset Reservations 15" at bounding box center [105, 94] width 44 height 5
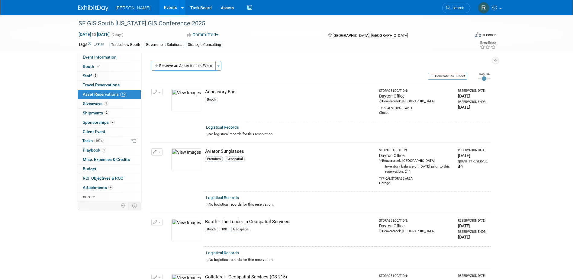
click at [458, 7] on span "Search" at bounding box center [458, 8] width 14 height 5
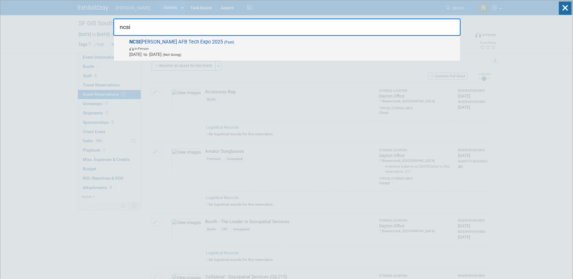
type input "ncsi"
click at [224, 46] on span "In-Person" at bounding box center [293, 48] width 328 height 6
